Goal: Use online tool/utility: Use online tool/utility

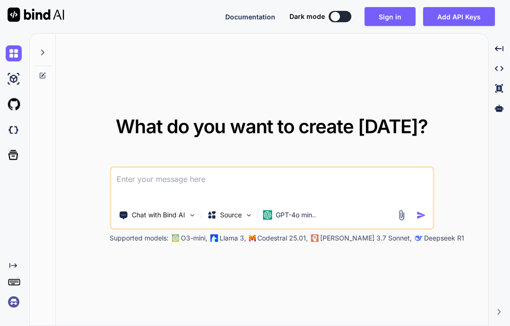
click at [390, 31] on div "Documentation Dark mode Sign in Add API Keys Created with Pixso." at bounding box center [255, 16] width 510 height 33
click at [391, 18] on button "Sign in" at bounding box center [389, 16] width 51 height 19
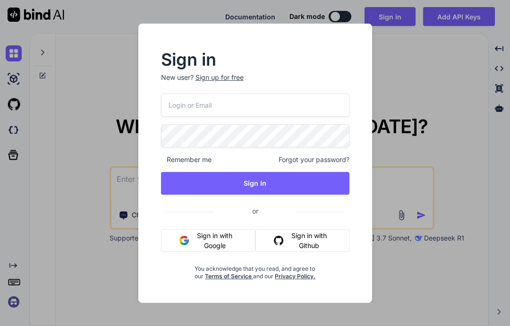
click at [209, 237] on button "Sign in with Google" at bounding box center [208, 240] width 95 height 23
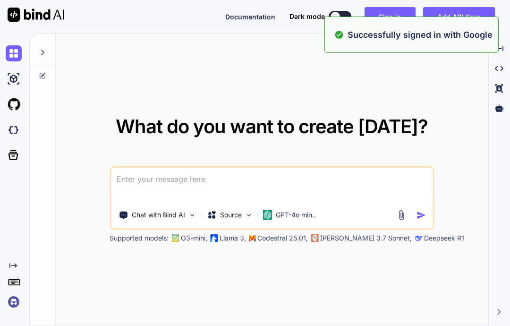
click at [414, 97] on div "What do you want to create today? Chat with Bind AI Source GPT-4o min.. Support…" at bounding box center [272, 180] width 432 height 293
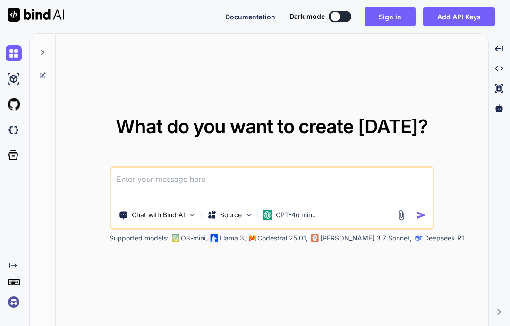
click at [40, 53] on icon at bounding box center [43, 53] width 8 height 8
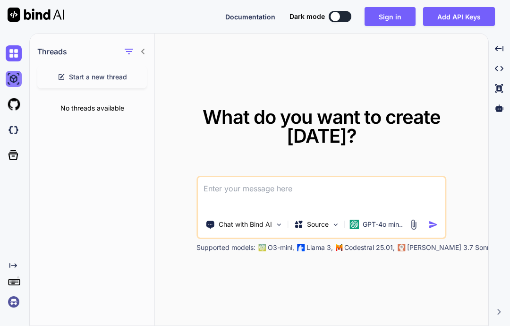
click at [17, 81] on img at bounding box center [14, 79] width 16 height 16
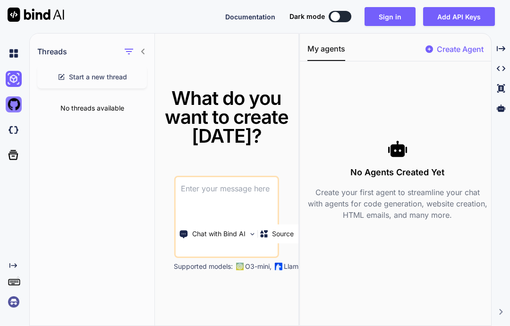
click at [18, 103] on img at bounding box center [14, 104] width 16 height 16
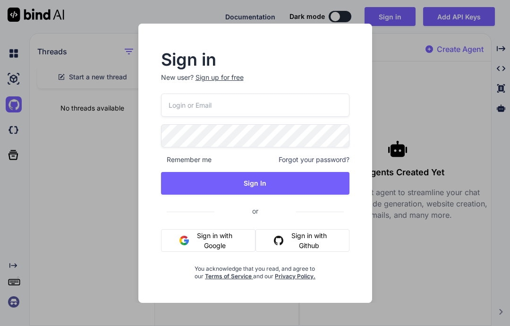
click at [304, 241] on button "Sign in with Github" at bounding box center [301, 240] width 93 height 23
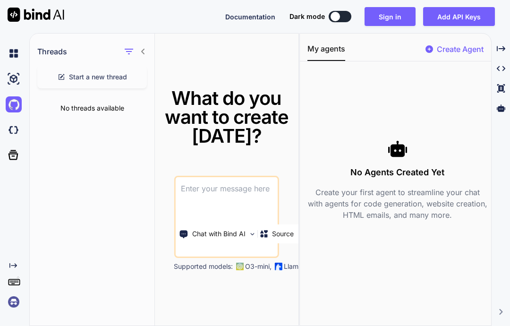
scroll to position [30, 0]
click at [290, 229] on p "Source" at bounding box center [283, 233] width 22 height 9
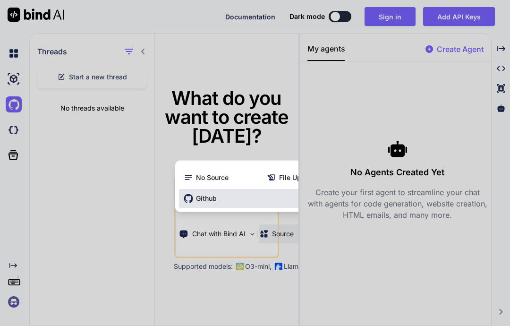
click at [211, 193] on span "Github" at bounding box center [206, 197] width 21 height 9
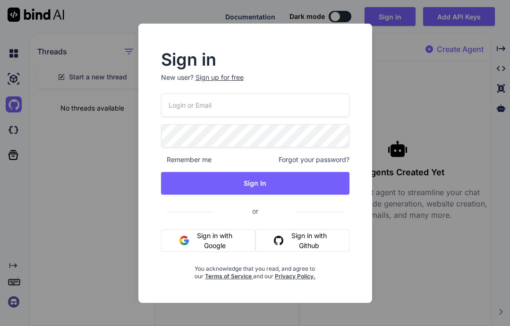
click at [300, 241] on button "Sign in with Github" at bounding box center [301, 240] width 93 height 23
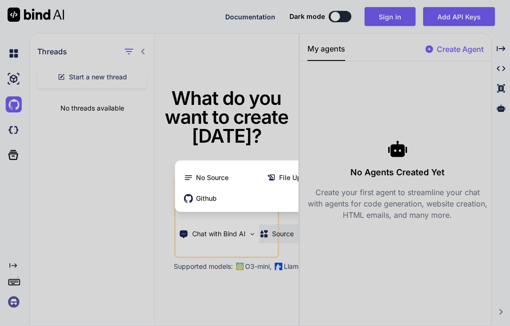
click at [241, 266] on div at bounding box center [255, 163] width 510 height 326
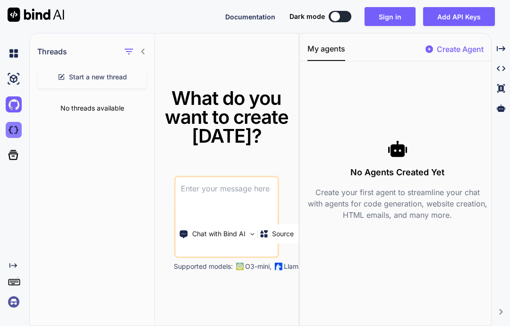
click at [15, 122] on img at bounding box center [14, 130] width 16 height 16
click at [17, 71] on img at bounding box center [14, 79] width 16 height 16
click at [228, 185] on textarea at bounding box center [226, 194] width 102 height 35
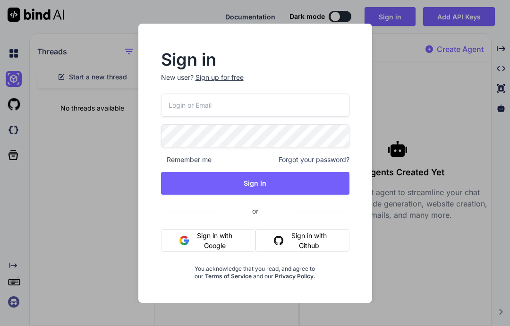
click at [229, 234] on button "Sign in with Google" at bounding box center [208, 240] width 95 height 23
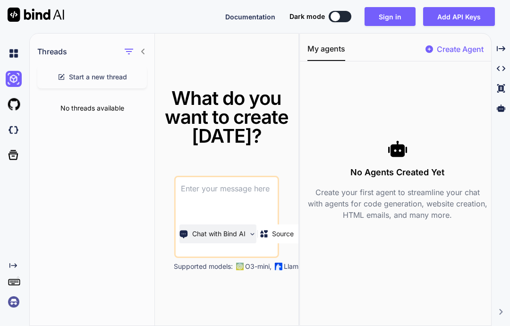
click at [254, 230] on img at bounding box center [252, 234] width 8 height 8
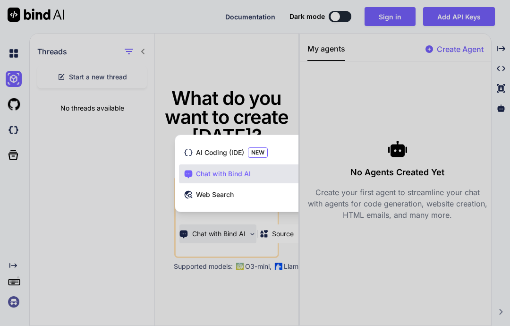
click at [224, 283] on div at bounding box center [255, 163] width 510 height 326
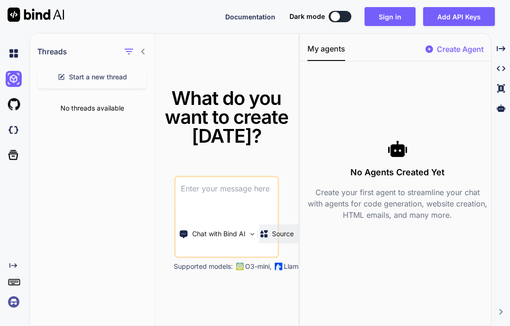
click at [281, 229] on p "Source" at bounding box center [283, 233] width 22 height 9
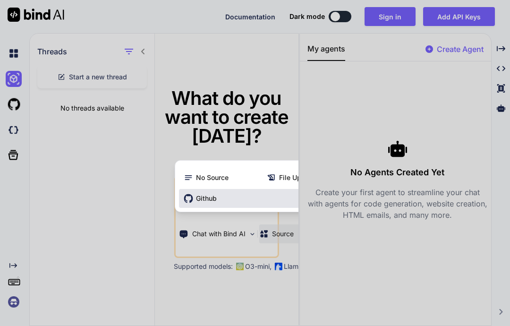
click at [210, 195] on span "Github" at bounding box center [206, 197] width 21 height 9
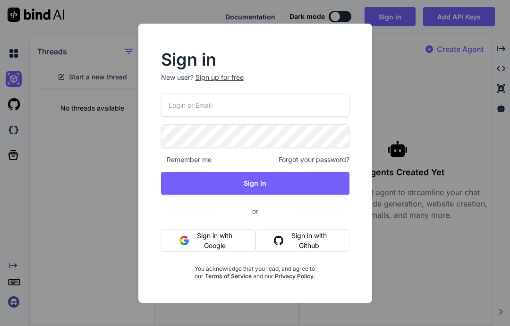
click at [333, 229] on button "Sign in with Github" at bounding box center [301, 240] width 93 height 23
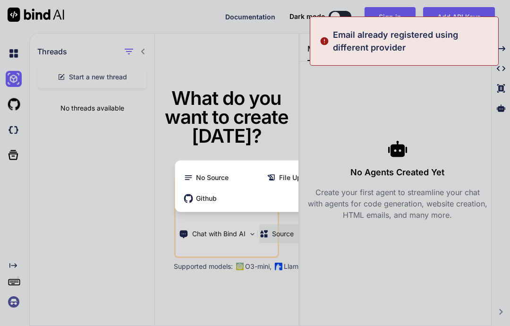
click at [469, 86] on div at bounding box center [255, 163] width 510 height 326
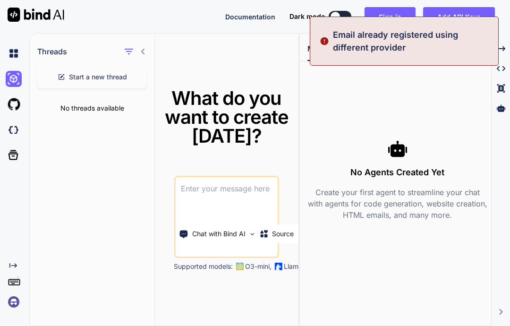
click at [468, 91] on div "No Agents Created Yet Create your first agent to streamline your chat with agen…" at bounding box center [397, 180] width 180 height 222
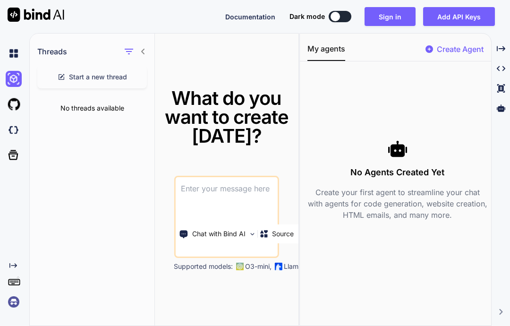
click at [458, 69] on div "No Agents Created Yet Create your first agent to streamline your chat with agen…" at bounding box center [397, 180] width 180 height 222
click at [16, 268] on icon at bounding box center [13, 265] width 8 height 5
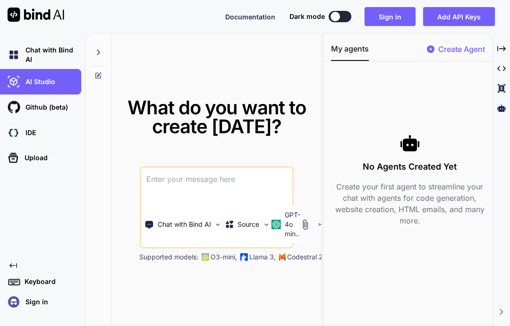
click at [27, 269] on div "Created with Pixso." at bounding box center [44, 265] width 76 height 8
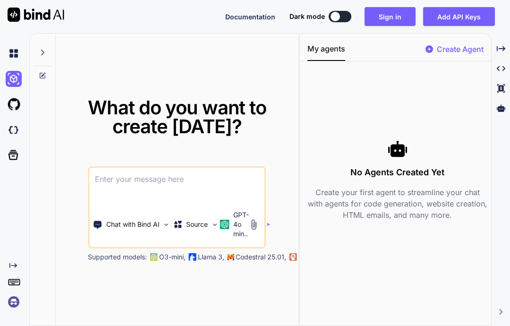
click at [17, 269] on div "Created with Pixso." at bounding box center [16, 265] width 20 height 8
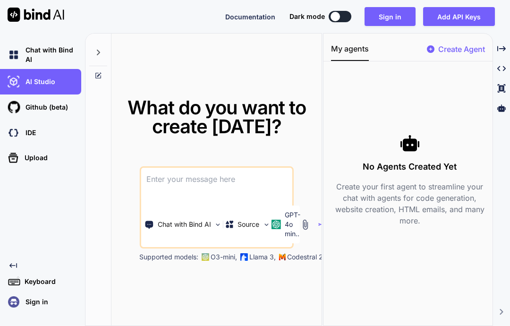
click at [20, 269] on div "Created with Pixso." at bounding box center [44, 265] width 76 height 8
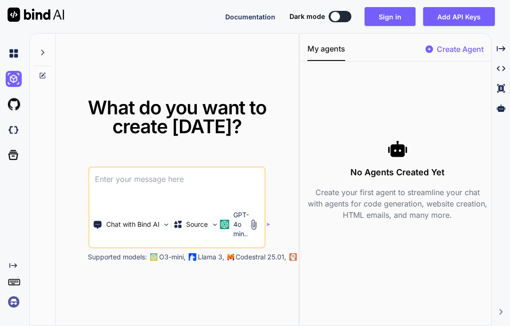
click at [159, 171] on textarea at bounding box center [176, 185] width 175 height 35
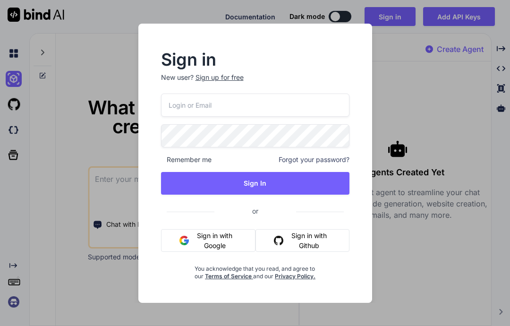
click at [423, 124] on div "Sign in New user? Sign up for free Remember me Forgot your password? Sign In or…" at bounding box center [255, 163] width 510 height 326
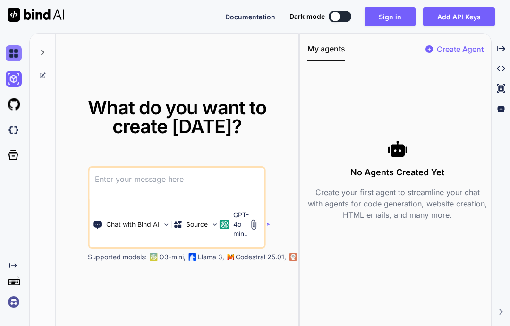
click at [12, 45] on img at bounding box center [14, 53] width 16 height 16
click at [214, 219] on div "Source" at bounding box center [195, 224] width 45 height 19
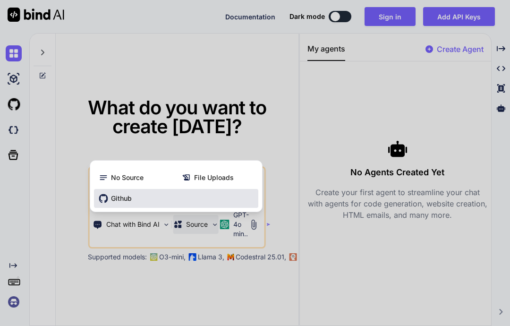
click at [127, 198] on div "Github" at bounding box center [176, 198] width 164 height 19
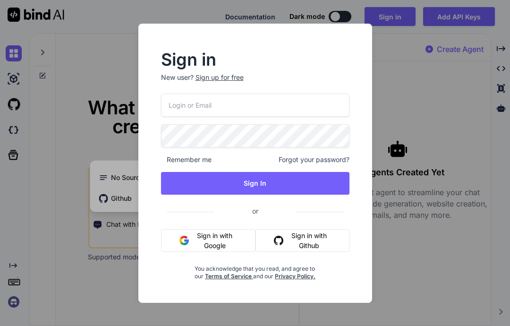
click at [317, 237] on button "Sign in with Github" at bounding box center [301, 240] width 93 height 23
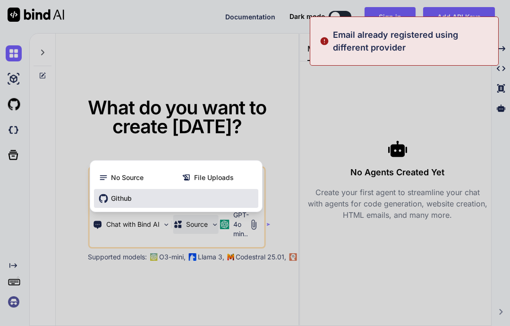
click at [120, 199] on div "Github" at bounding box center [176, 198] width 164 height 19
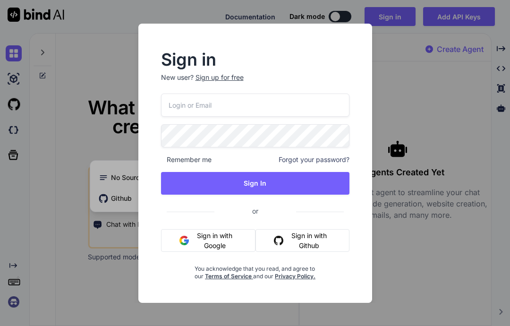
click at [223, 235] on button "Sign in with Google" at bounding box center [208, 240] width 95 height 23
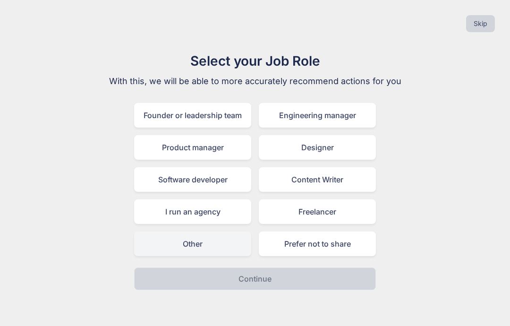
click at [229, 250] on div "Other" at bounding box center [192, 243] width 117 height 25
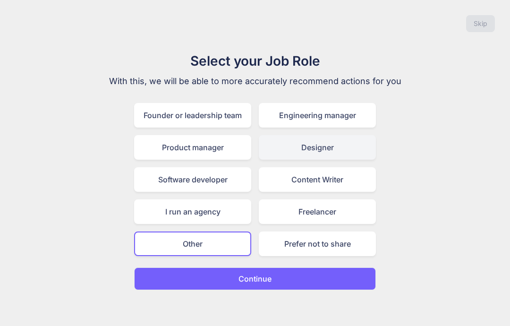
click at [353, 146] on div "Designer" at bounding box center [317, 147] width 117 height 25
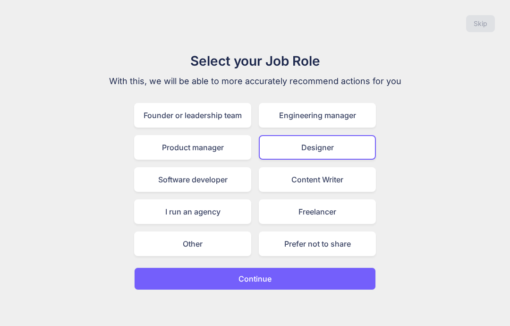
click at [325, 282] on button "Continue" at bounding box center [255, 278] width 242 height 23
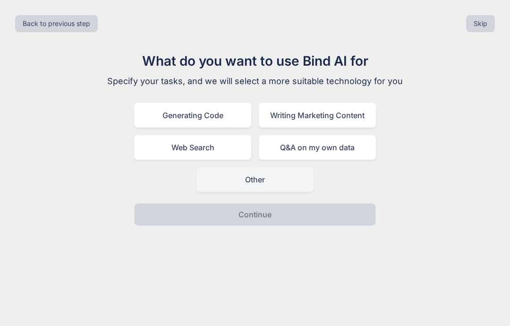
click at [269, 185] on div "Other" at bounding box center [254, 179] width 117 height 25
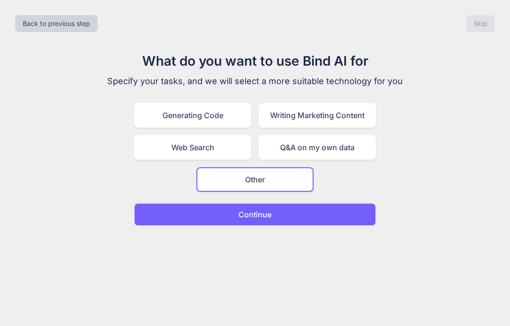
click at [320, 224] on button "Continue" at bounding box center [255, 214] width 242 height 23
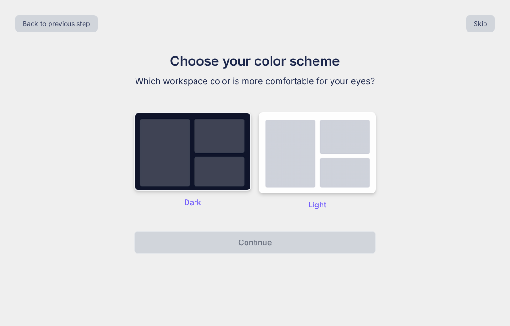
click at [222, 168] on img at bounding box center [192, 151] width 117 height 78
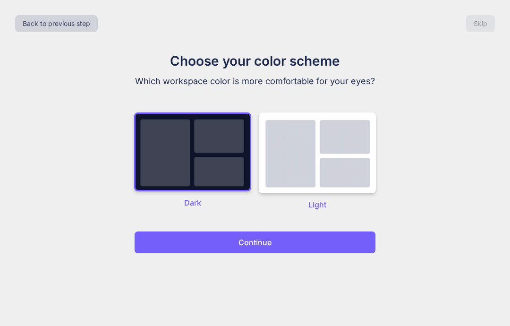
click at [276, 247] on button "Continue" at bounding box center [255, 242] width 242 height 23
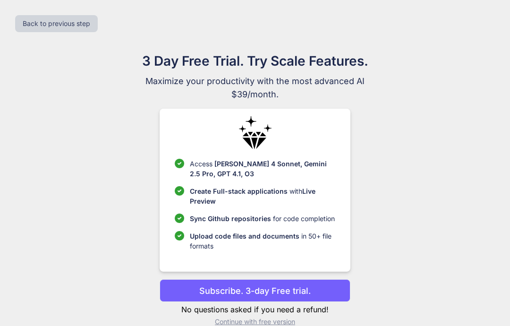
scroll to position [38, 0]
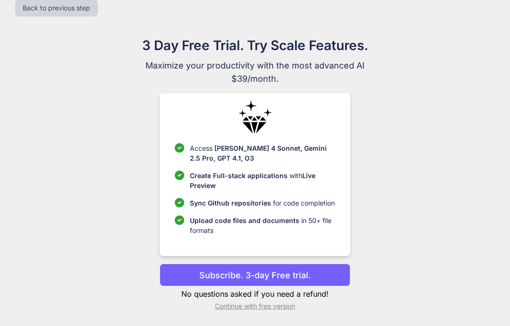
click at [284, 306] on p "Continue with free version" at bounding box center [255, 305] width 190 height 9
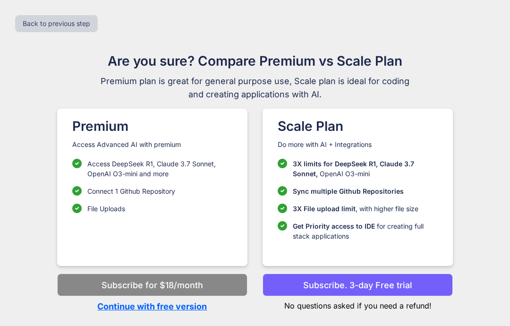
click at [197, 300] on p "Continue with free version" at bounding box center [152, 306] width 190 height 13
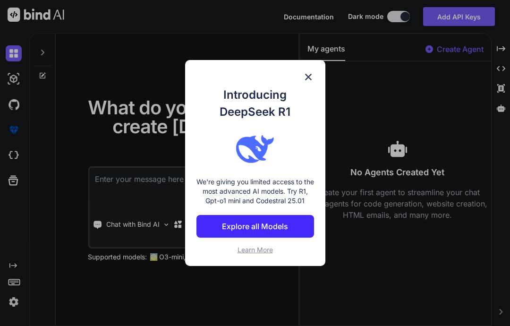
scroll to position [38, 0]
click at [310, 72] on img at bounding box center [308, 76] width 11 height 11
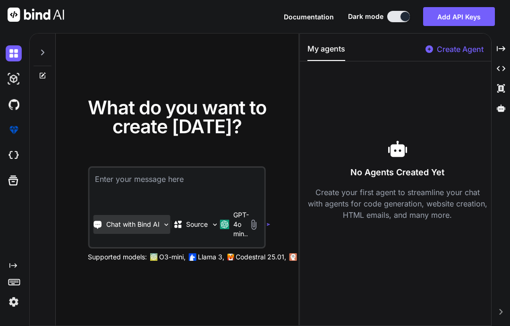
click at [150, 219] on p "Chat with Bind AI" at bounding box center [132, 223] width 53 height 9
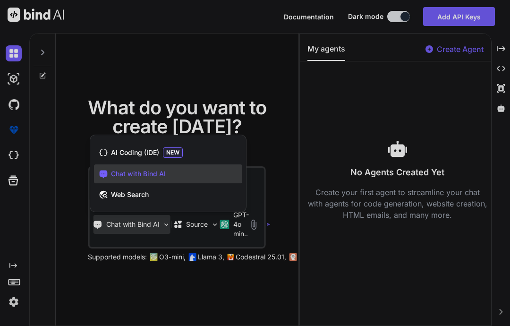
click at [126, 286] on div at bounding box center [255, 163] width 510 height 326
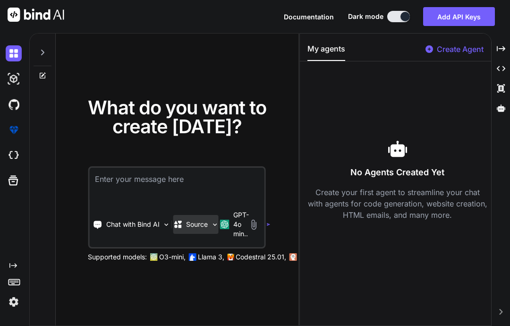
click at [205, 219] on p "Source" at bounding box center [197, 223] width 22 height 9
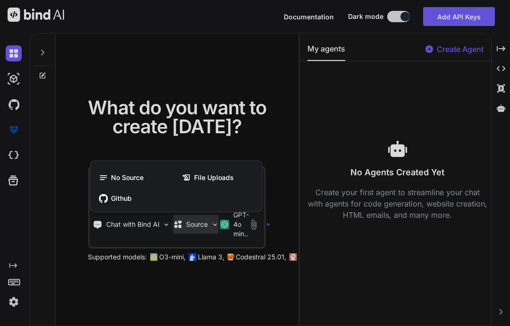
click at [170, 286] on div at bounding box center [255, 163] width 510 height 326
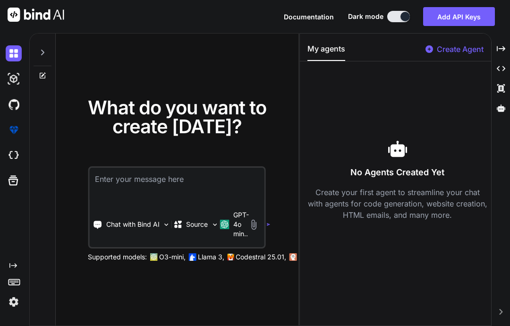
click at [181, 168] on textarea at bounding box center [176, 185] width 175 height 35
click at [15, 71] on img at bounding box center [14, 79] width 16 height 16
click at [41, 49] on icon at bounding box center [43, 53] width 8 height 8
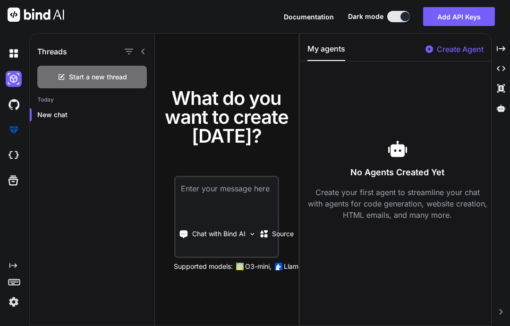
click at [212, 187] on textarea at bounding box center [226, 194] width 102 height 35
click at [146, 48] on icon at bounding box center [143, 52] width 8 height 8
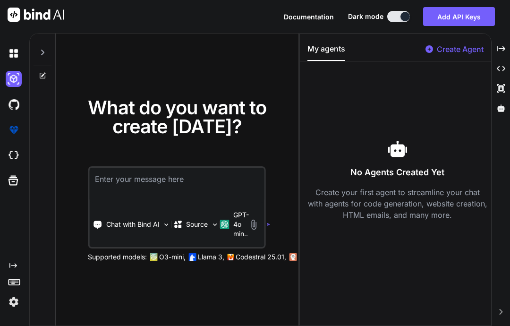
click at [202, 170] on textarea at bounding box center [176, 185] width 175 height 35
type textarea "Create an ogame clone text turn base MMORPG rts"
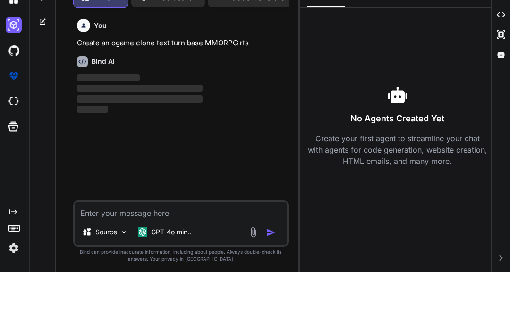
scroll to position [2, 0]
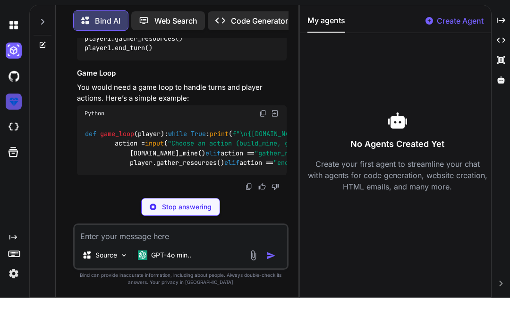
click at [18, 122] on img at bounding box center [14, 130] width 16 height 16
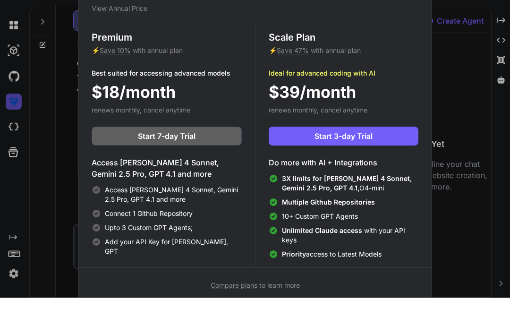
scroll to position [784, 0]
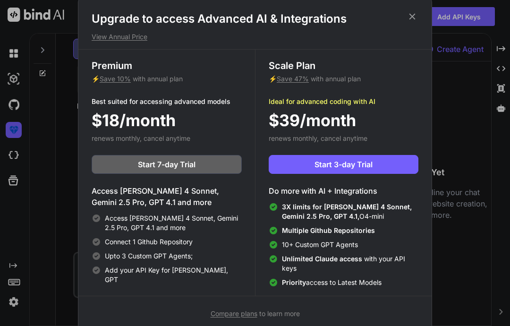
click at [412, 17] on icon at bounding box center [412, 17] width 6 height 6
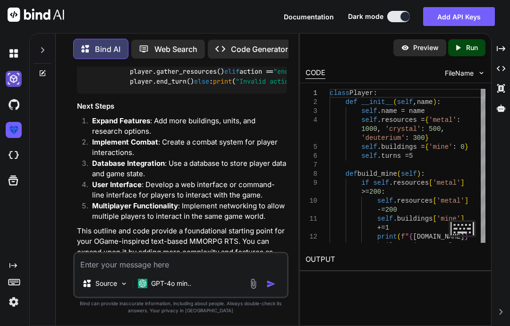
click at [16, 71] on img at bounding box center [14, 79] width 16 height 16
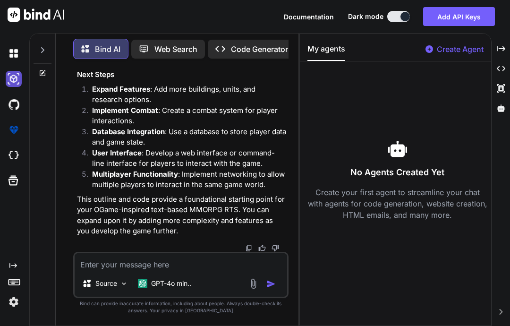
scroll to position [1034, 0]
click at [212, 268] on textarea at bounding box center [181, 261] width 212 height 17
type textarea "Yes"
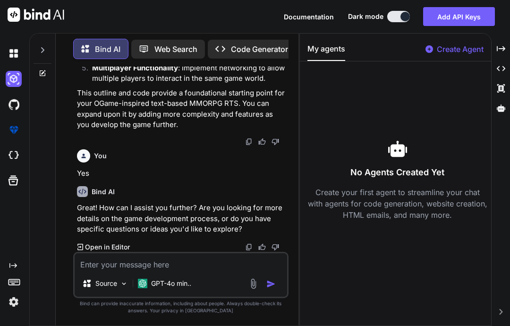
scroll to position [0, 0]
click at [187, 55] on div "Web Search" at bounding box center [168, 49] width 74 height 19
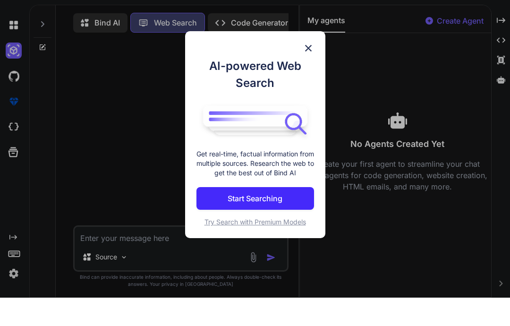
scroll to position [2, 0]
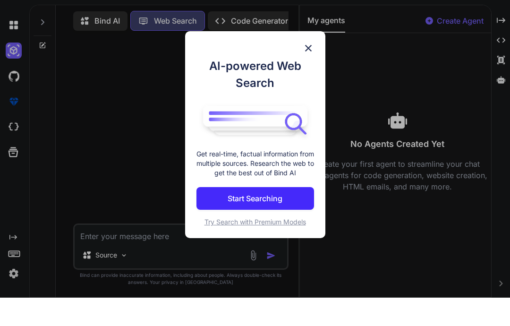
click at [289, 215] on button "Start Searching" at bounding box center [255, 226] width 118 height 23
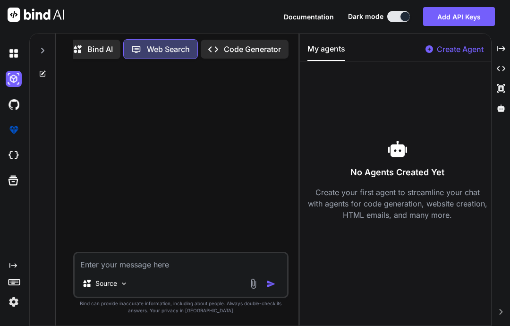
scroll to position [0, 8]
click at [17, 147] on img at bounding box center [14, 155] width 16 height 16
click at [505, 60] on div "Created with Pixso." at bounding box center [500, 68] width 11 height 16
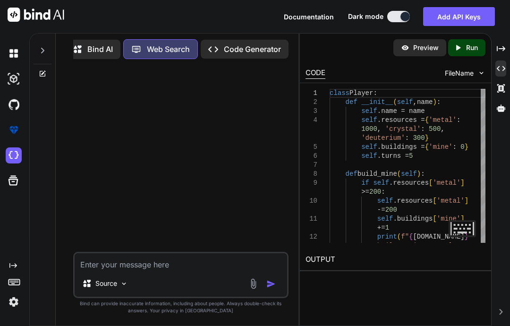
click at [502, 106] on div "Created with Pixso. Created with Pixso. Created with Pixso. Created with Pixso." at bounding box center [500, 183] width 11 height 285
click at [502, 51] on icon at bounding box center [500, 48] width 8 height 5
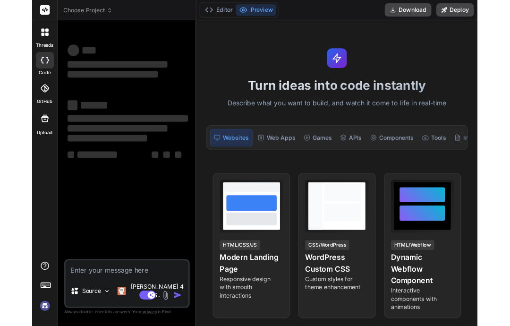
scroll to position [31, 0]
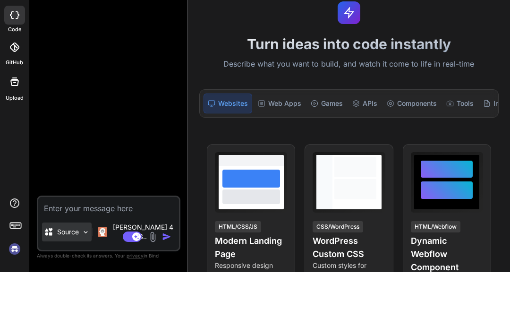
click at [84, 282] on img at bounding box center [86, 286] width 8 height 8
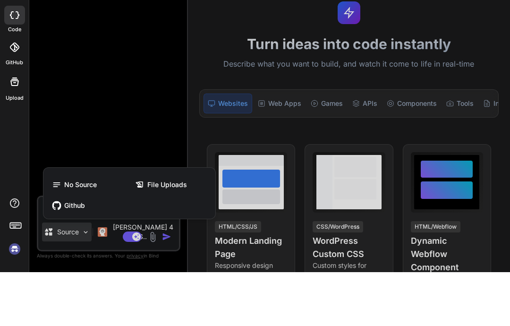
scroll to position [38, 0]
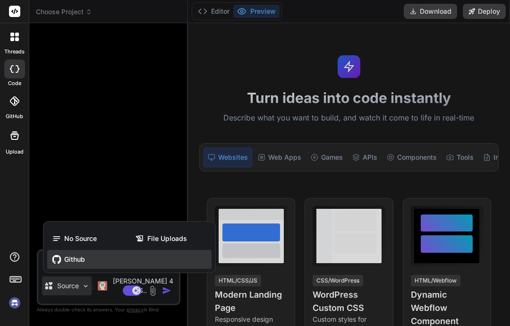
click at [82, 264] on span "Github" at bounding box center [74, 258] width 21 height 9
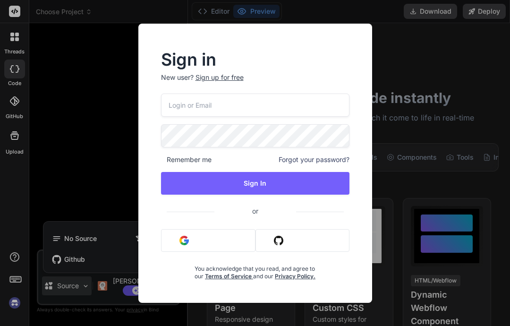
click at [309, 245] on button "Sign in with Github" at bounding box center [301, 240] width 93 height 23
click at [294, 237] on button "Sign in with Github" at bounding box center [301, 240] width 93 height 23
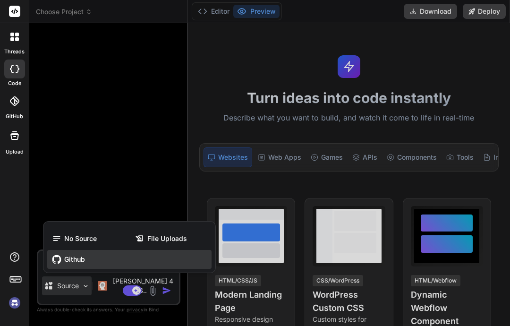
click at [79, 262] on span "Github" at bounding box center [74, 258] width 21 height 9
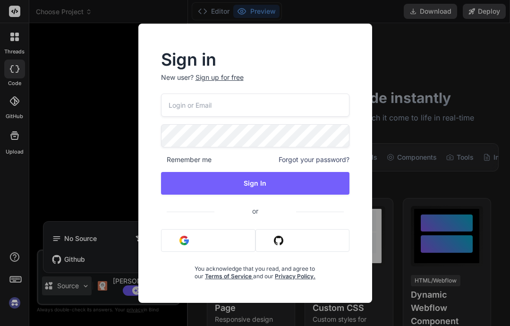
click at [93, 192] on div "Sign in New user? Sign up for free Remember me Forgot your password? Sign In or…" at bounding box center [255, 163] width 510 height 326
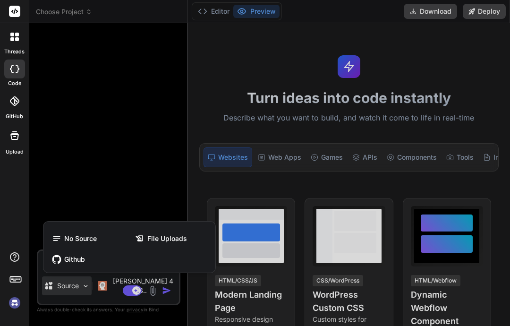
scroll to position [0, 0]
click at [10, 21] on div at bounding box center [14, 11] width 29 height 23
click at [17, 41] on icon at bounding box center [17, 39] width 4 height 4
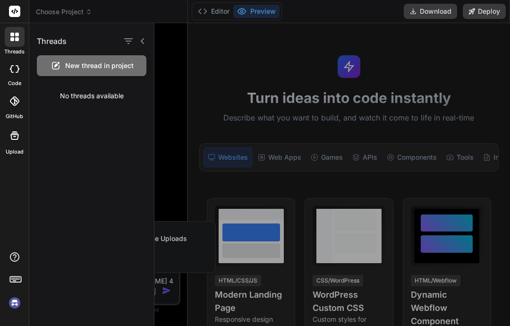
click at [227, 58] on div at bounding box center [331, 174] width 355 height 303
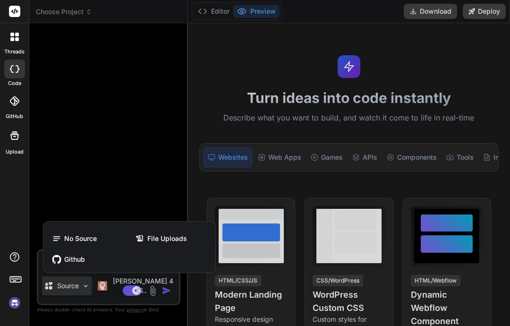
click at [222, 15] on div at bounding box center [255, 163] width 510 height 326
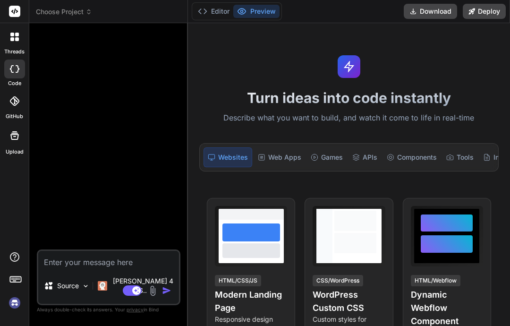
type textarea "x"
click at [218, 17] on button "Editor" at bounding box center [213, 11] width 39 height 13
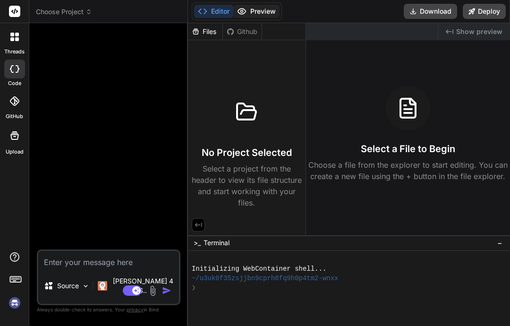
click at [262, 17] on button "Preview" at bounding box center [256, 11] width 46 height 13
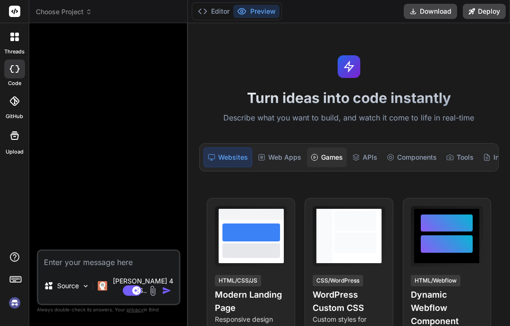
click at [323, 157] on div "Games" at bounding box center [327, 157] width 40 height 20
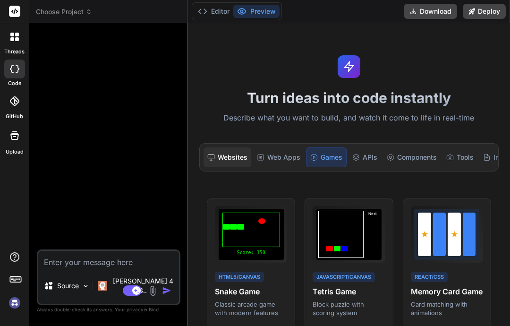
click at [233, 160] on div "Websites" at bounding box center [227, 157] width 48 height 20
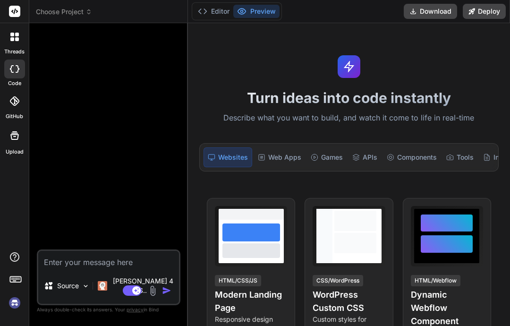
scroll to position [38, 0]
click at [14, 303] on img at bounding box center [15, 302] width 16 height 16
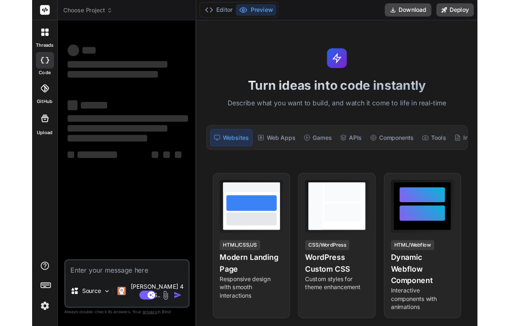
scroll to position [31, 0]
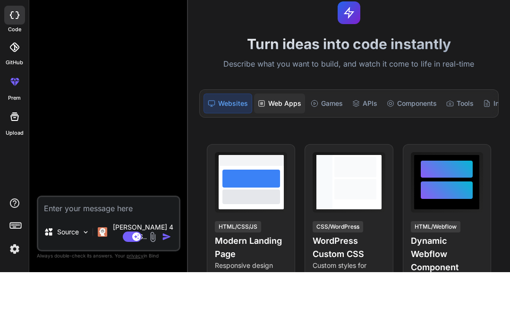
click at [290, 147] on div "Web Apps" at bounding box center [279, 157] width 51 height 20
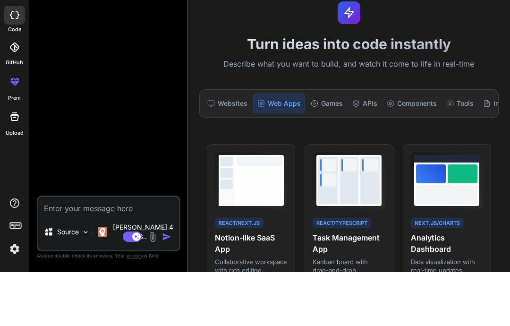
scroll to position [38, 0]
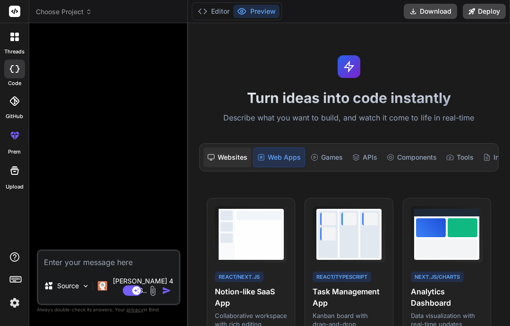
click at [229, 147] on div "Websites" at bounding box center [227, 157] width 48 height 20
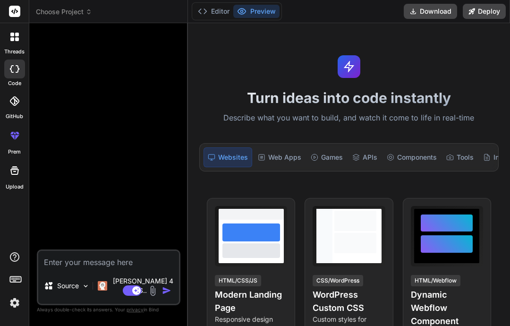
click at [139, 267] on textarea at bounding box center [108, 259] width 141 height 17
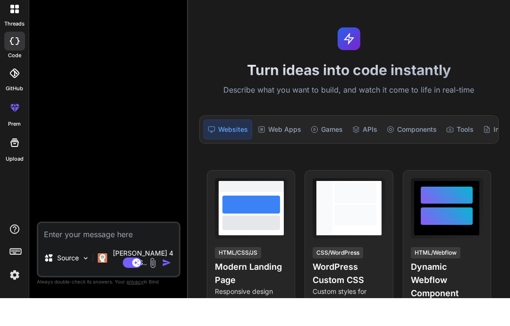
type textarea "x"
type textarea "Og"
type textarea "x"
type textarea "Oga"
type textarea "x"
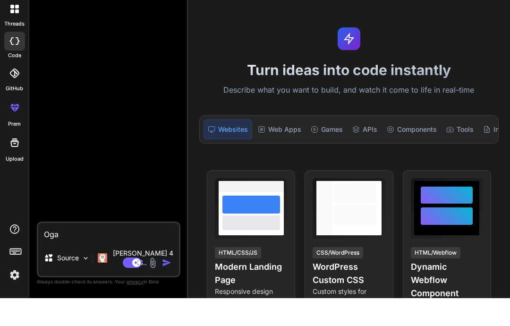
type textarea "Ogam"
type textarea "x"
type textarea "Ogame"
type textarea "x"
type textarea "Ogame"
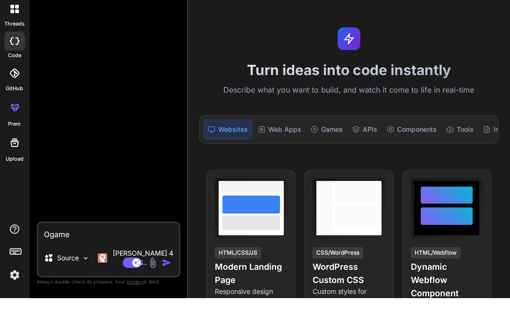
type textarea "x"
type textarea "Ogame c"
type textarea "x"
type textarea "Ogame cl"
type textarea "x"
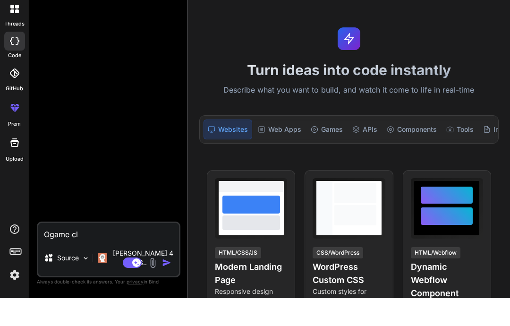
type textarea "Ogame clo"
type textarea "x"
type textarea "Ogame clon"
type textarea "x"
type textarea "Ogame clone"
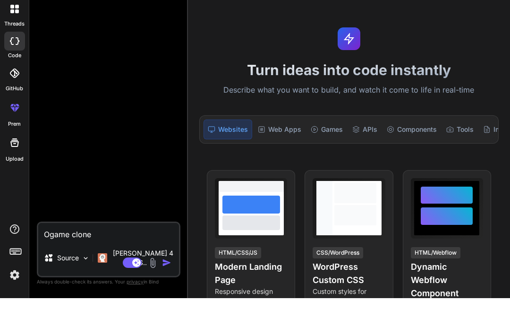
type textarea "x"
type textarea "Ogame clone"
type textarea "x"
type textarea "Ogame clone t"
type textarea "x"
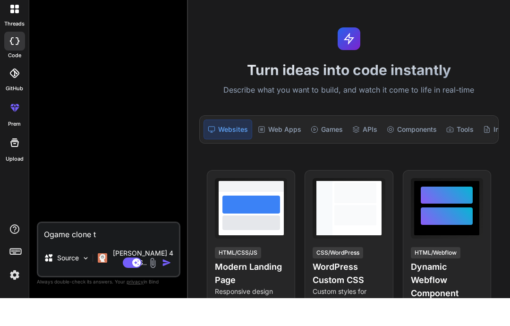
type textarea "Ogame clone te"
type textarea "x"
type textarea "Ogame clone tex"
type textarea "x"
type textarea "Ogame clone text"
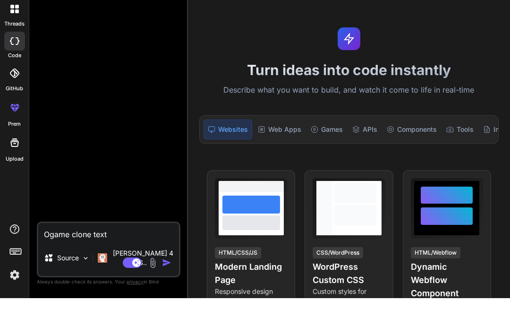
type textarea "x"
type textarea "Ogame clone text"
type textarea "x"
type textarea "Ogame clone text t"
type textarea "x"
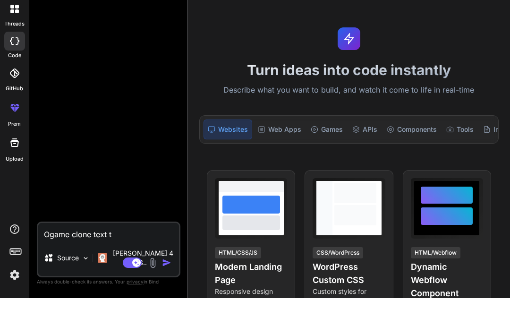
type textarea "Ogame clone text tu"
type textarea "x"
type textarea "Ogame clone text tur"
type textarea "x"
type textarea "Ogame clone text turn"
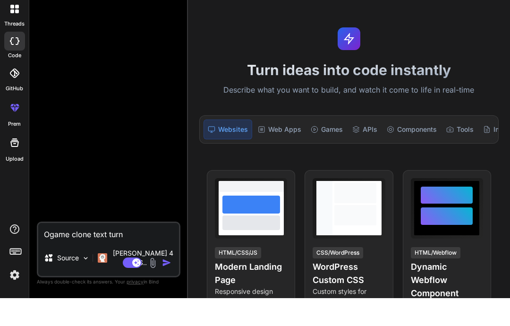
type textarea "x"
type textarea "Ogame clone text turn"
type textarea "x"
type textarea "Ogame clone text turn b"
type textarea "x"
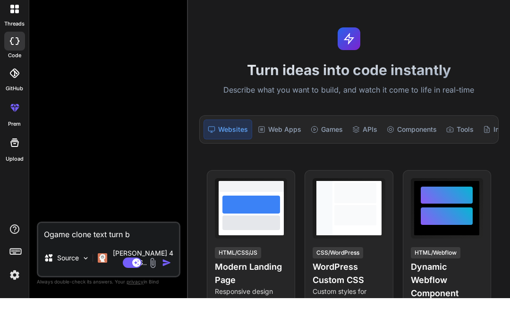
type textarea "Ogame clone text turn ba"
type textarea "x"
type textarea "Ogame clone text turn bas"
type textarea "x"
type textarea "Ogame clone text turn base"
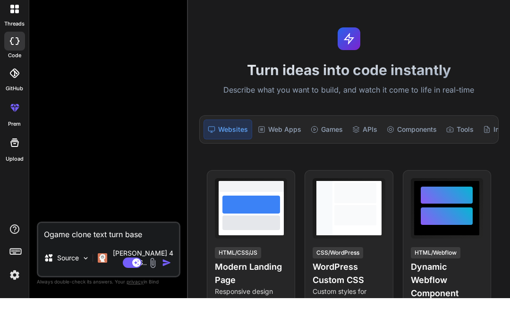
type textarea "x"
type textarea "Ogame clone text turn base"
type textarea "x"
type textarea "Ogame clone text turn base r"
type textarea "x"
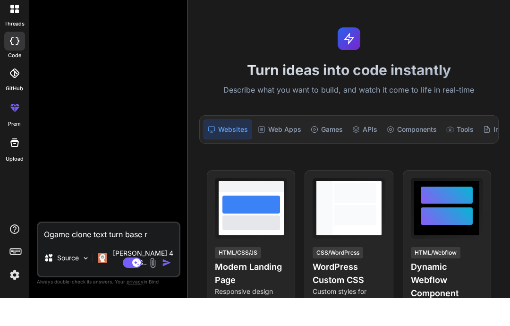
type textarea "Ogame clone text turn base rt"
type textarea "x"
type textarea "Ogame clone text turn base rts"
type textarea "x"
type textarea "Ogame clone text turn base rts"
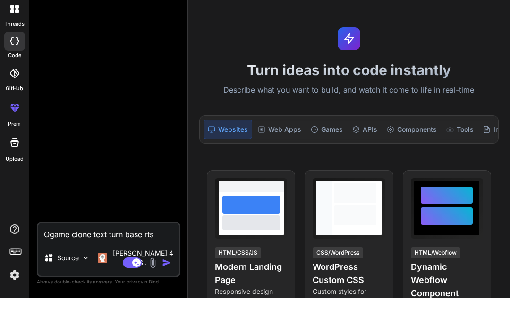
type textarea "x"
type textarea "Ogame clone text turn base rts m"
type textarea "x"
type textarea "Ogame clone text turn base rts mm"
type textarea "x"
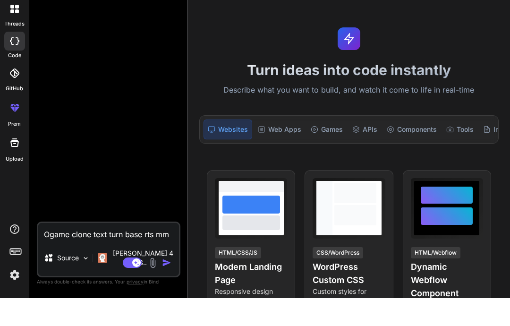
type textarea "Ogame clone text turn base rts mmo"
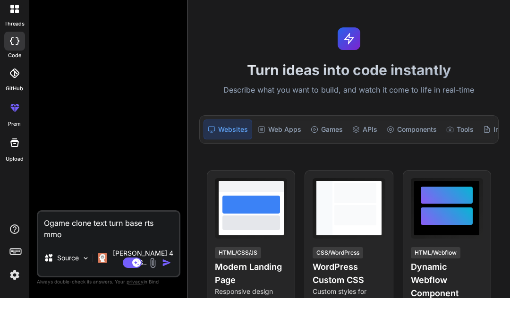
type textarea "x"
type textarea "Ogame clone text turn base rts mmor"
type textarea "x"
type textarea "Ogame clone text turn base rts mmorp"
type textarea "x"
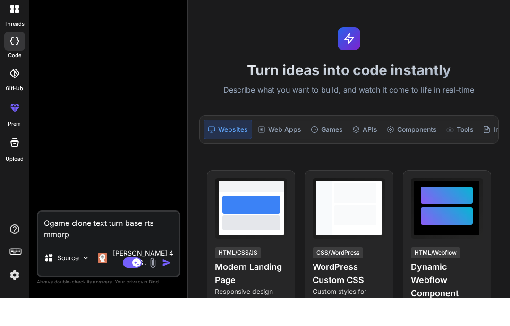
type textarea "Ogame clone text turn base rts mmorpg"
type textarea "x"
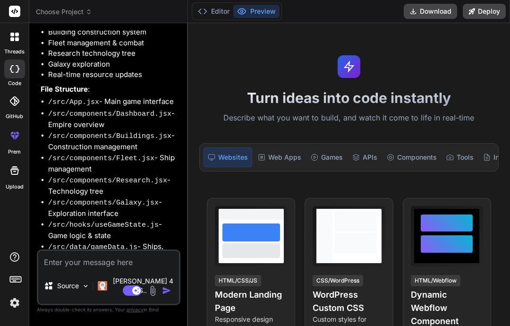
scroll to position [135, 0]
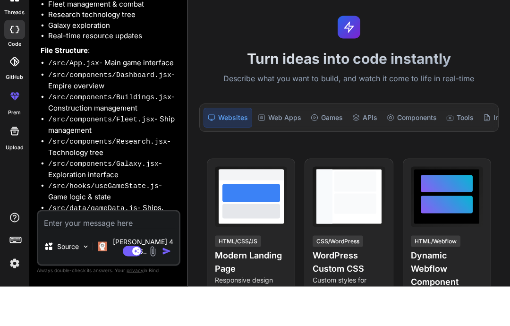
type textarea "x"
type textarea "Y"
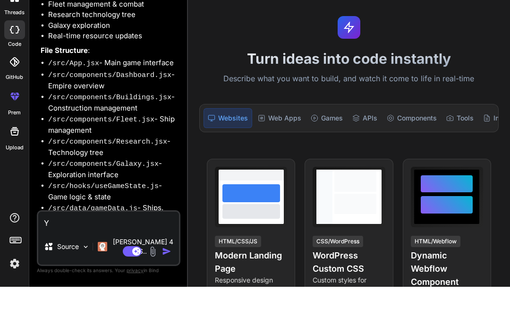
type textarea "x"
type textarea "Ys"
type textarea "x"
type textarea "Y"
type textarea "x"
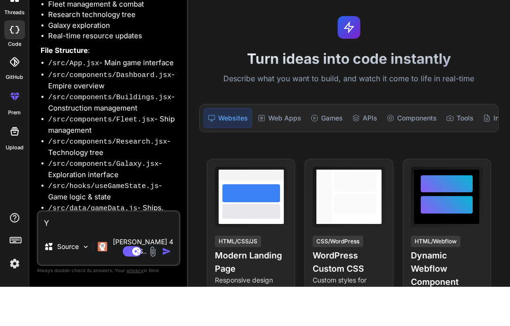
type textarea "Ye"
type textarea "x"
type textarea "Yes"
type textarea "x"
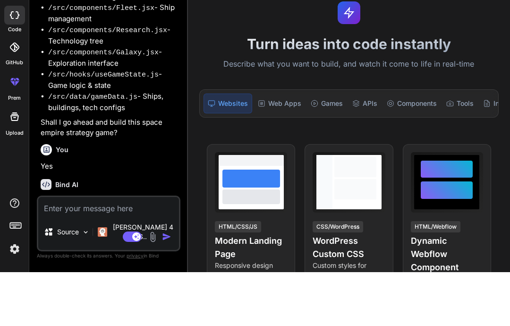
scroll to position [223, 0]
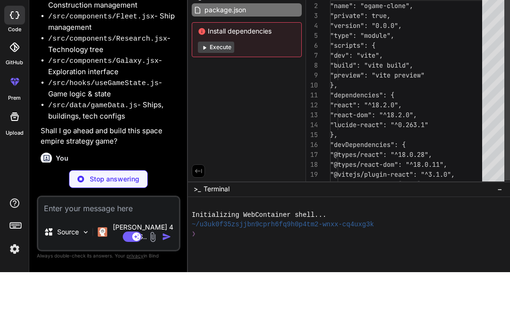
type textarea "x"
type textarea "import { defineConfig } from 'vite' import react from '@vitejs/plugin-react' ex…"
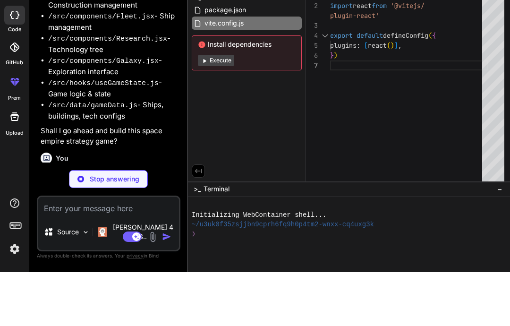
type textarea "x"
type textarea "}"
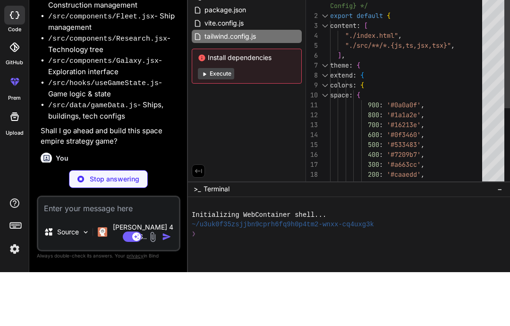
type textarea "x"
type textarea "export default { plugins: { tailwindcss: {}, autoprefixer: {}, }, }"
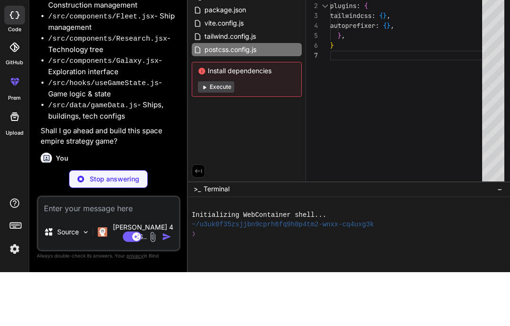
type textarea "x"
type textarea "title> </head> <body class="bg-space-900 text-white"> <div id="root"></div> <sc…"
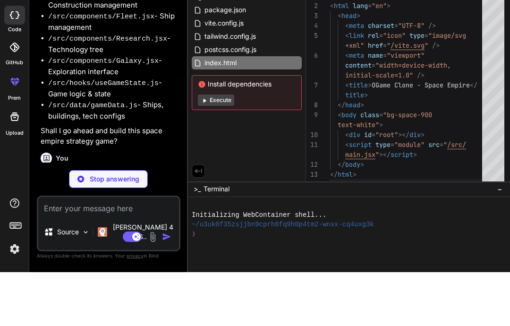
type textarea "x"
type textarea ")"
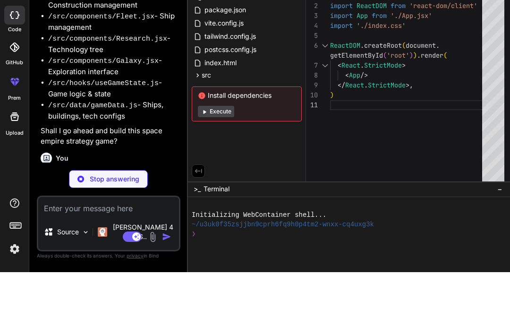
type textarea "x"
type textarea "} .resource-display { @apply flex items-center space-x-2 bg-space-700 px-3 py-2…"
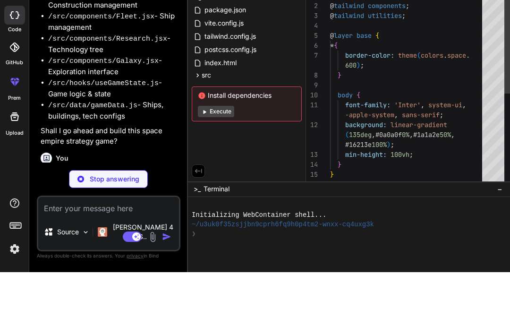
scroll to position [0, 319]
click at [218, 160] on button "Execute" at bounding box center [216, 165] width 36 height 11
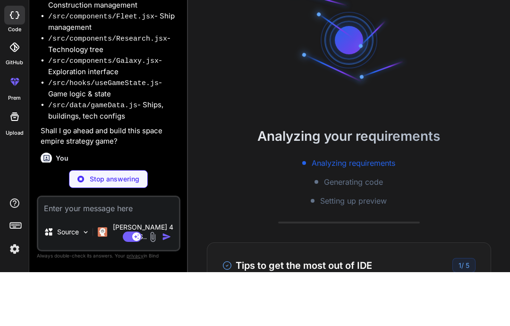
scroll to position [9, 0]
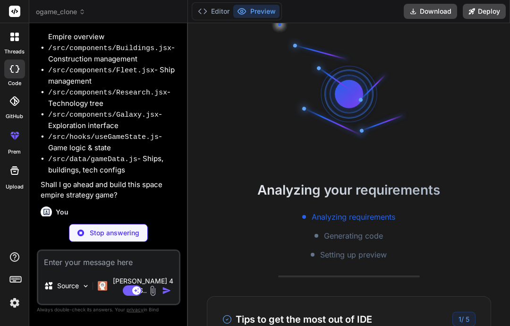
type textarea "x"
type textarea "coordinates: '[1:5:8]', temperature: 35 }, { id: 6, name: '[GEOGRAPHIC_DATA]', …"
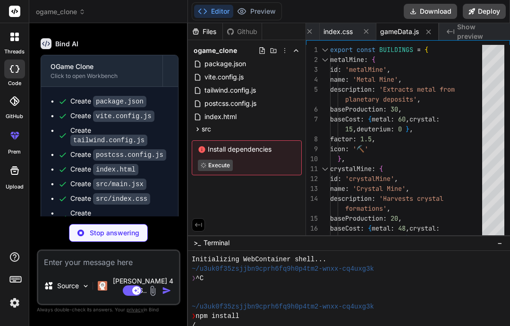
scroll to position [426, 0]
type textarea "x"
type textarea "checkResearchRequirements, buildBuilding, researchTechnology, buildShip }; };"
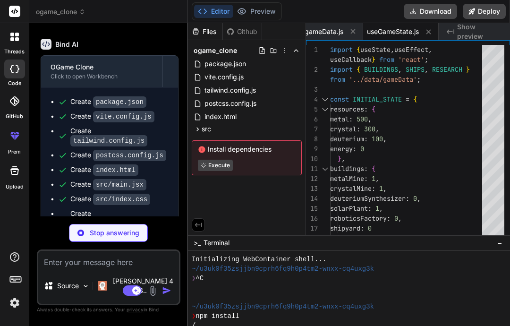
type textarea "x"
type textarea "}; export default Dashboard;"
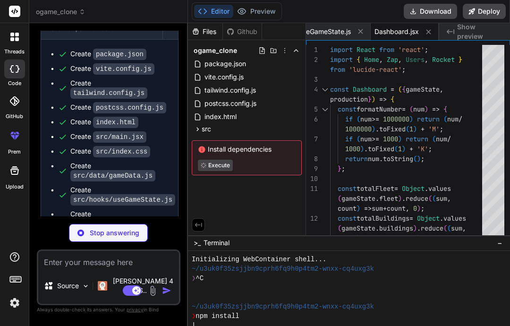
scroll to position [473, 0]
type textarea "x"
type textarea "}; export default Buildings;"
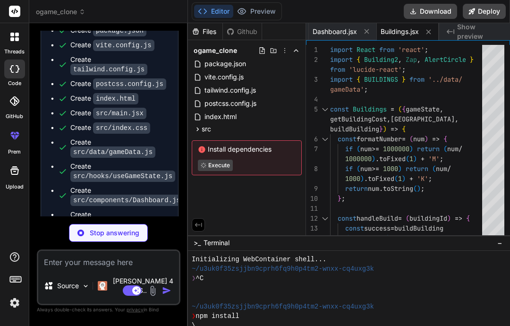
scroll to position [496, 0]
type textarea "x"
type textarea "}; export default Fleet;"
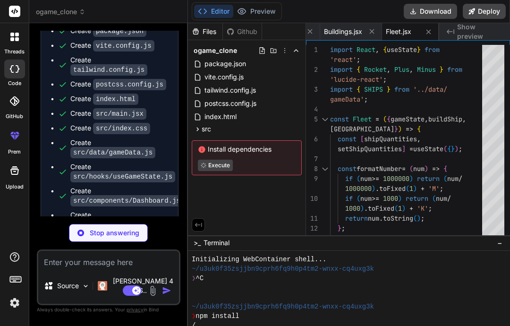
type textarea "x"
type textarea "</div> ); }; export default Research;"
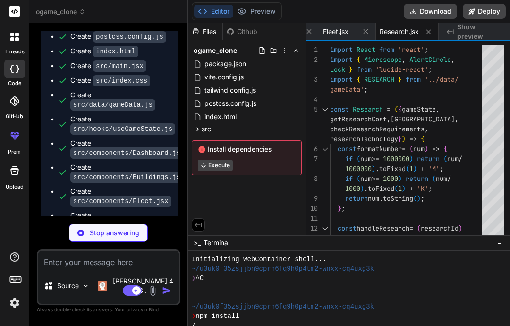
scroll to position [544, 0]
type textarea "x"
type textarea "export default Galaxy;"
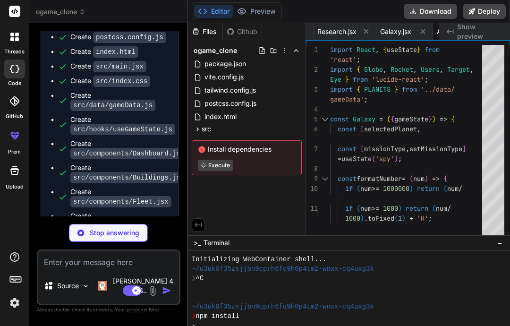
type textarea "x"
type textarea "/> )} </div> ); } export default App;"
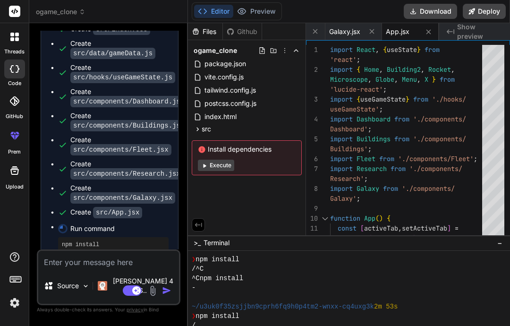
scroll to position [595, 0]
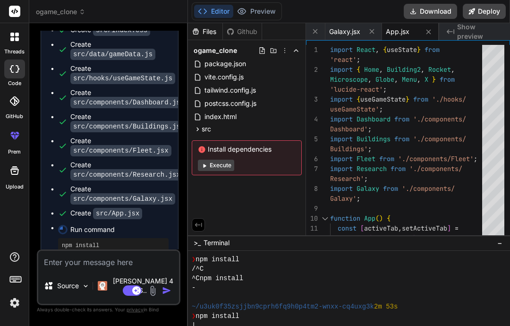
click at [210, 160] on button "Execute" at bounding box center [216, 165] width 36 height 11
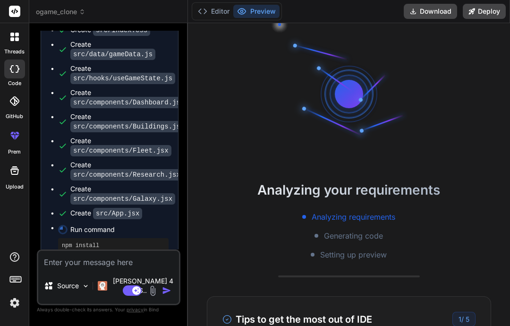
scroll to position [123, 0]
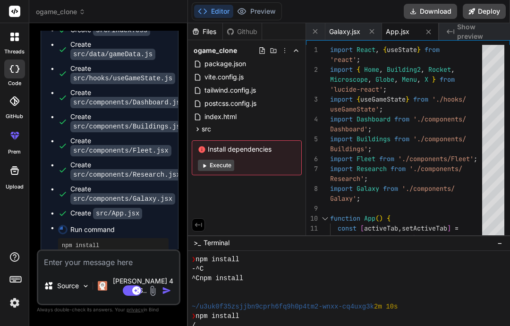
click at [224, 160] on button "Execute" at bounding box center [216, 165] width 36 height 11
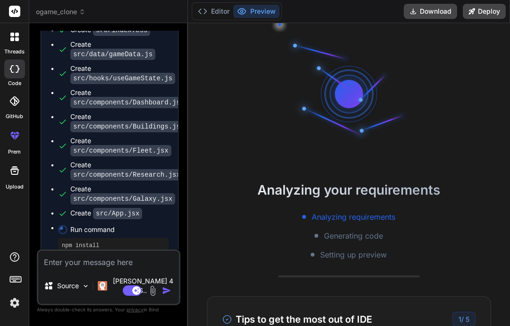
scroll to position [179, 0]
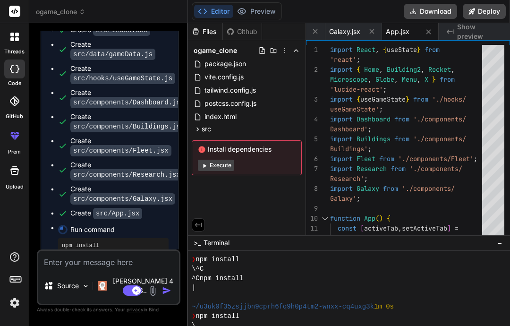
click at [212, 160] on button "Execute" at bounding box center [216, 165] width 36 height 11
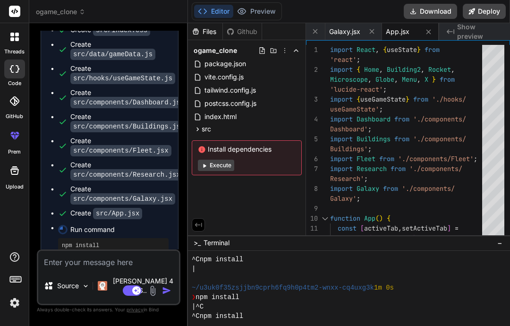
scroll to position [236, 0]
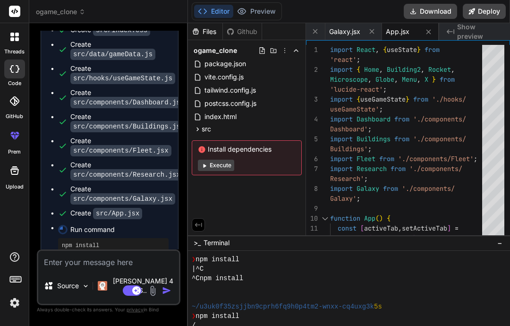
click at [212, 160] on button "Execute" at bounding box center [216, 165] width 36 height 11
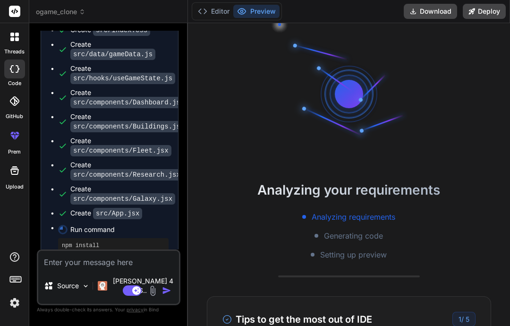
scroll to position [293, 0]
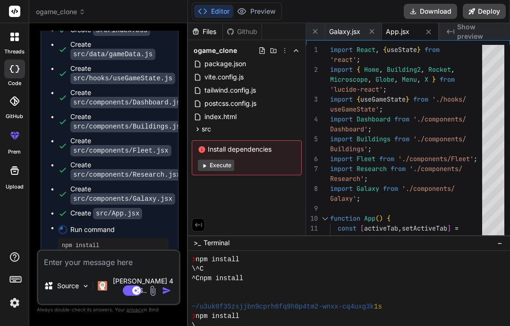
click at [58, 193] on ul "Create package.json Create vite.config.js Create tailwind.config.js Create post…" at bounding box center [109, 108] width 118 height 360
click at [57, 229] on ul "Create package.json Create vite.config.js Create tailwind.config.js Create post…" at bounding box center [109, 108] width 118 height 360
click at [473, 35] on span "Show preview" at bounding box center [479, 31] width 45 height 19
click at [308, 7] on div "Editor Preview Disabled until preview for your project is generated Download De…" at bounding box center [349, 11] width 322 height 23
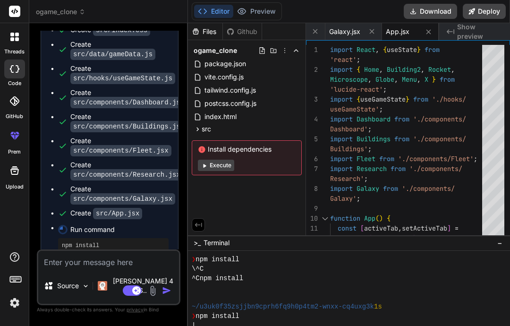
click at [246, 28] on div "Github" at bounding box center [242, 31] width 39 height 9
click at [242, 38] on div "Files Github" at bounding box center [225, 31] width 74 height 17
click at [213, 32] on div "Files" at bounding box center [205, 31] width 34 height 9
click at [17, 15] on rect at bounding box center [14, 11] width 11 height 11
click at [8, 12] on div at bounding box center [14, 11] width 29 height 23
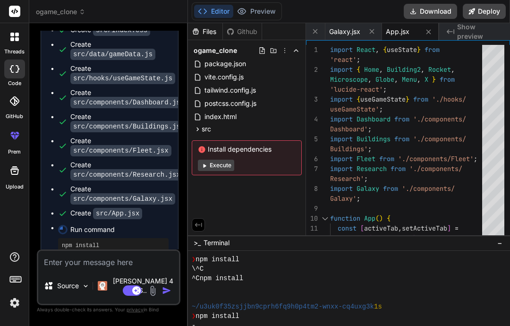
click at [14, 44] on div at bounding box center [15, 37] width 20 height 20
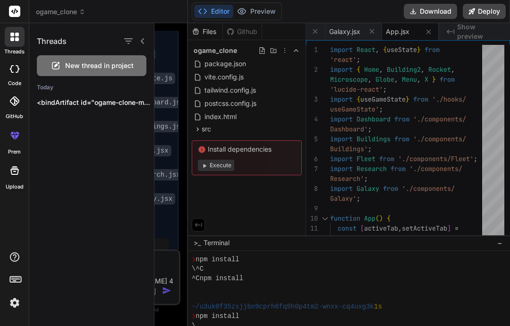
click at [7, 37] on div at bounding box center [15, 37] width 20 height 20
click at [6, 42] on div at bounding box center [15, 37] width 20 height 20
click at [13, 130] on icon at bounding box center [14, 135] width 11 height 11
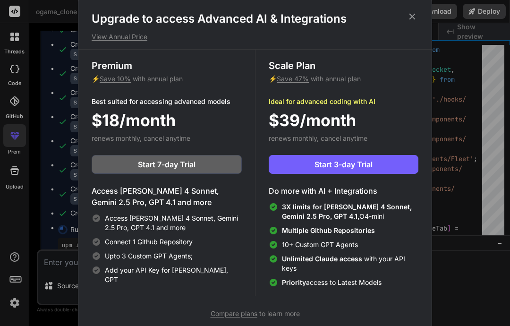
click at [416, 15] on icon at bounding box center [412, 16] width 10 height 10
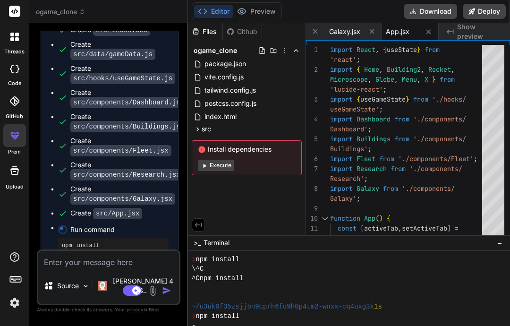
click at [9, 183] on label "Upload" at bounding box center [15, 187] width 18 height 8
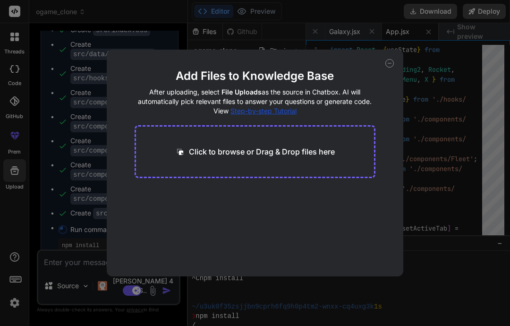
click at [391, 66] on icon at bounding box center [389, 63] width 8 height 8
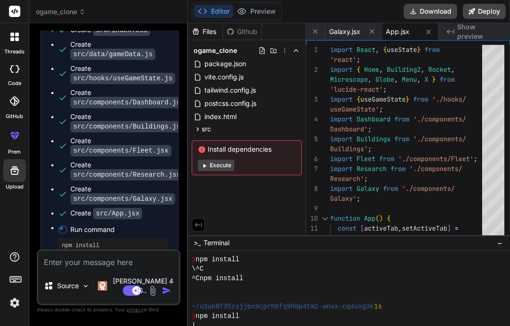
click at [15, 304] on img at bounding box center [15, 302] width 16 height 16
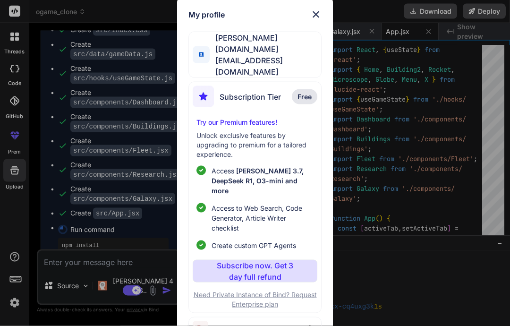
scroll to position [0, 0]
click at [321, 16] on img at bounding box center [315, 14] width 11 height 11
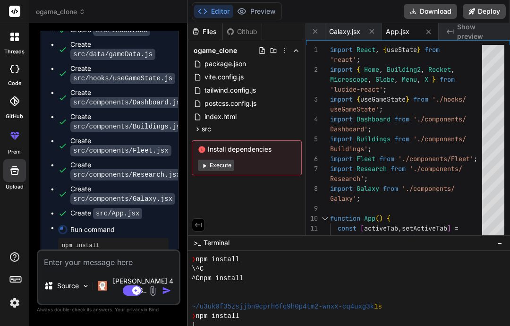
click at [6, 34] on div at bounding box center [15, 37] width 20 height 20
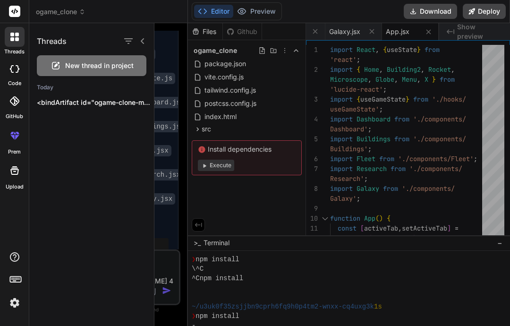
click at [12, 45] on div at bounding box center [15, 37] width 20 height 20
click at [15, 70] on icon at bounding box center [14, 69] width 9 height 8
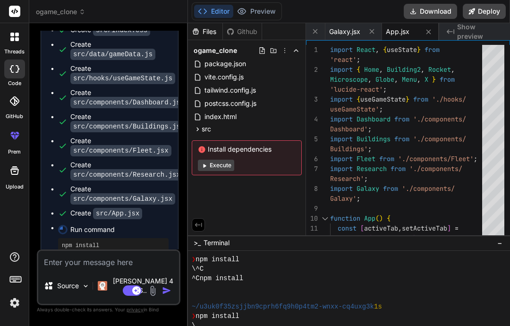
click at [45, 15] on span "ogame_clone" at bounding box center [61, 11] width 50 height 9
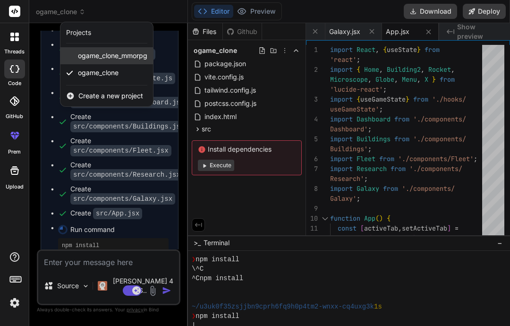
click at [85, 57] on span "ogame_clone_mmorpg" at bounding box center [112, 55] width 69 height 9
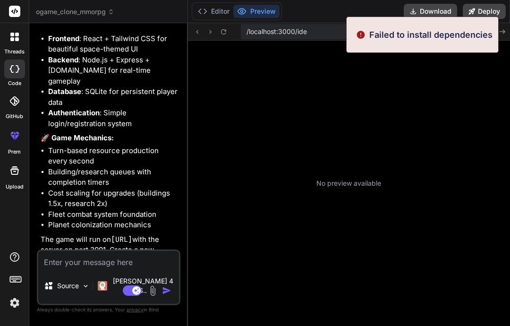
scroll to position [585, 0]
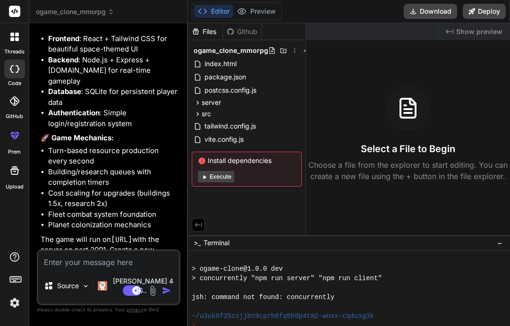
click at [221, 171] on button "Execute" at bounding box center [216, 176] width 36 height 11
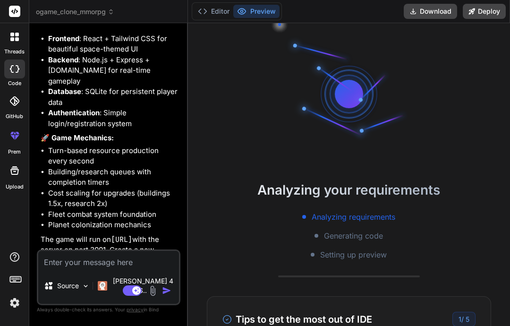
scroll to position [632, 0]
click at [117, 268] on textarea at bounding box center [108, 259] width 141 height 17
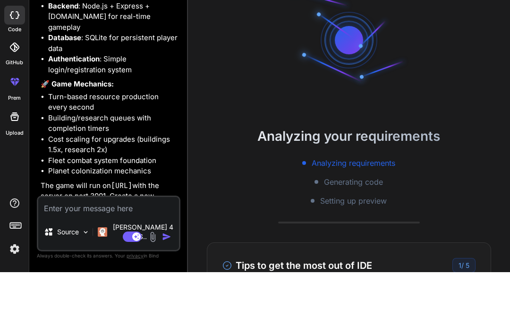
scroll to position [38, 0]
click at [89, 251] on textarea at bounding box center [108, 259] width 141 height 17
type textarea "x"
type textarea "F"
type textarea "x"
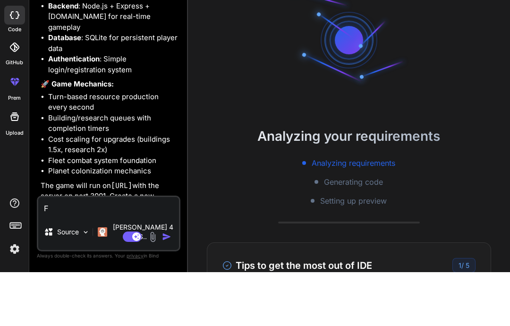
type textarea "Fi"
type textarea "x"
type textarea "Fix"
type textarea "x"
type textarea "Fix"
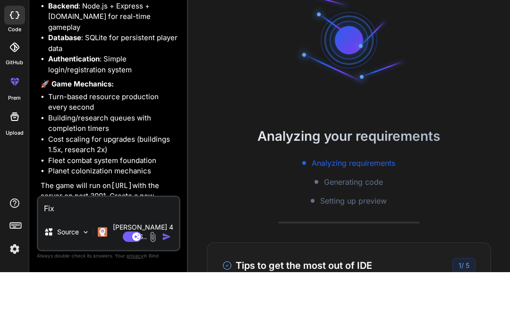
type textarea "x"
type textarea "Fix e"
type textarea "x"
type textarea "Fix er"
type textarea "x"
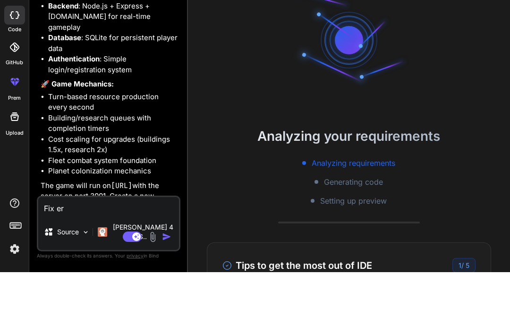
type textarea "Fix err"
type textarea "x"
type textarea "Fix erro"
type textarea "x"
type textarea "Fix error"
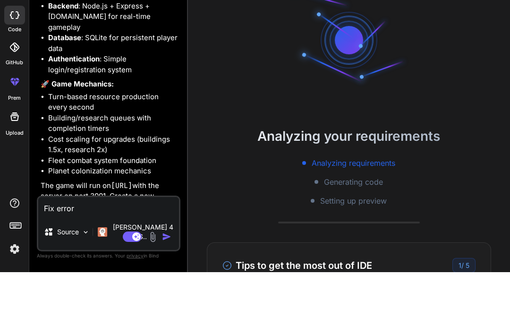
type textarea "x"
type textarea "Fix errors"
type textarea "x"
type textarea "Fix errors"
type textarea "x"
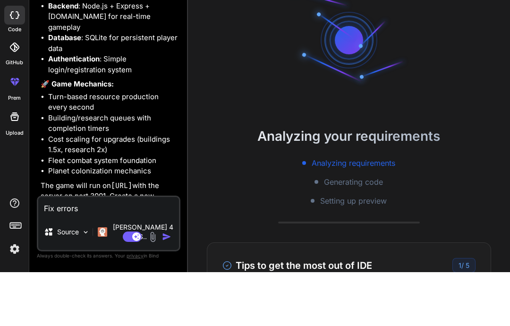
type textarea "Fix errors a"
type textarea "x"
type textarea "Fix errors an"
type textarea "x"
type textarea "Fix errors and"
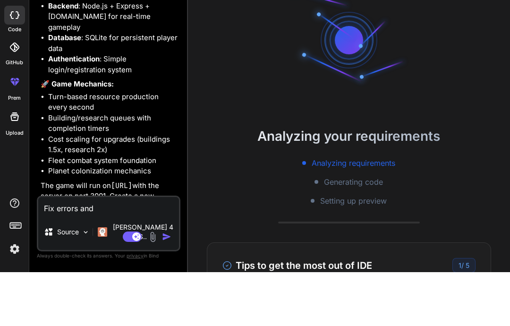
type textarea "x"
type textarea "Fix errors and"
type textarea "x"
type textarea "Fix errors and w"
type textarea "x"
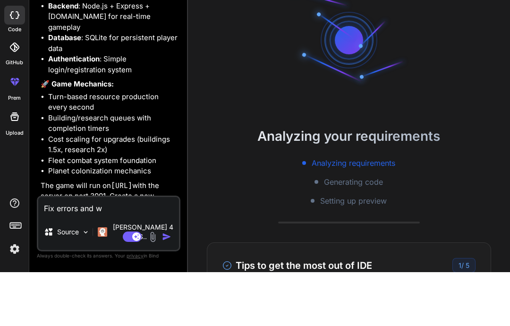
type textarea "Fix errors and wa"
type textarea "x"
type textarea "Fix errors and war"
type textarea "x"
type textarea "Fix errors and warnings"
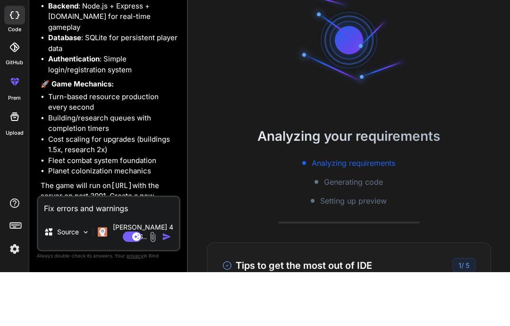
type textarea "x"
type textarea "Fix errors and warnings"
type textarea "x"
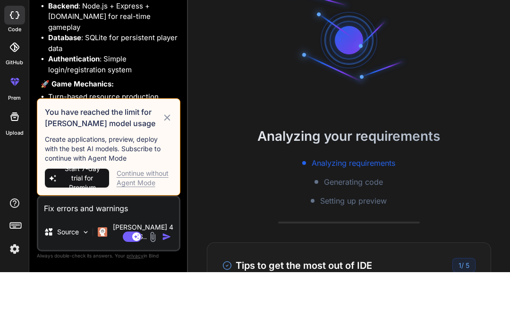
type textarea "Fix errors and warnings"
click at [143, 222] on div "Continue without Agent Mode" at bounding box center [145, 231] width 56 height 19
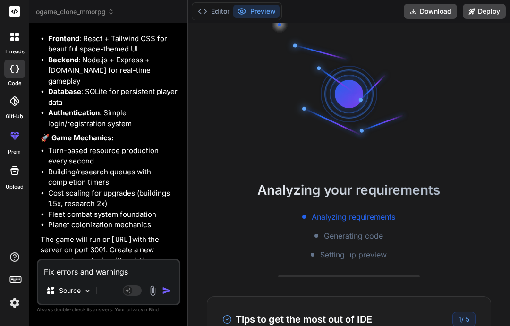
click at [168, 291] on img "button" at bounding box center [166, 290] width 9 height 9
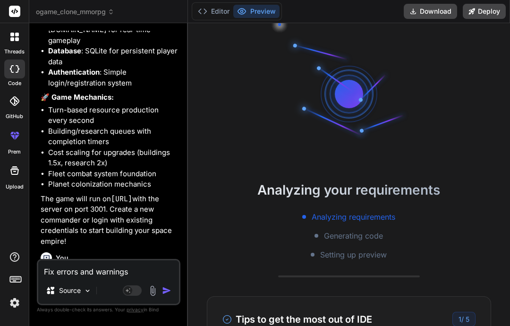
scroll to position [1544, 0]
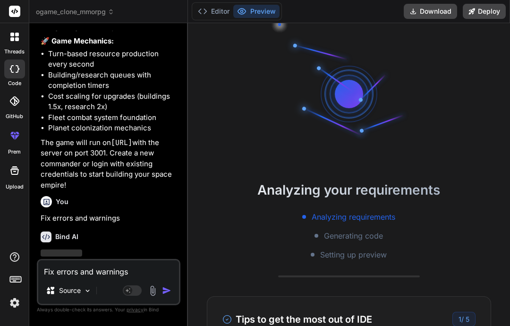
type textarea "x"
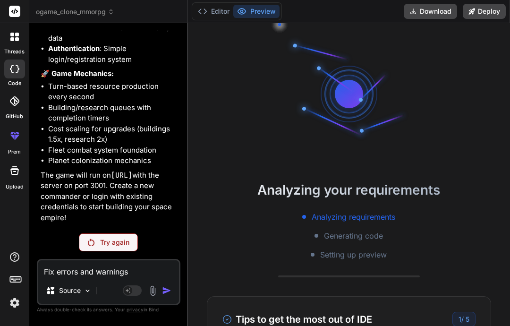
scroll to position [0, 0]
